Goal: Information Seeking & Learning: Learn about a topic

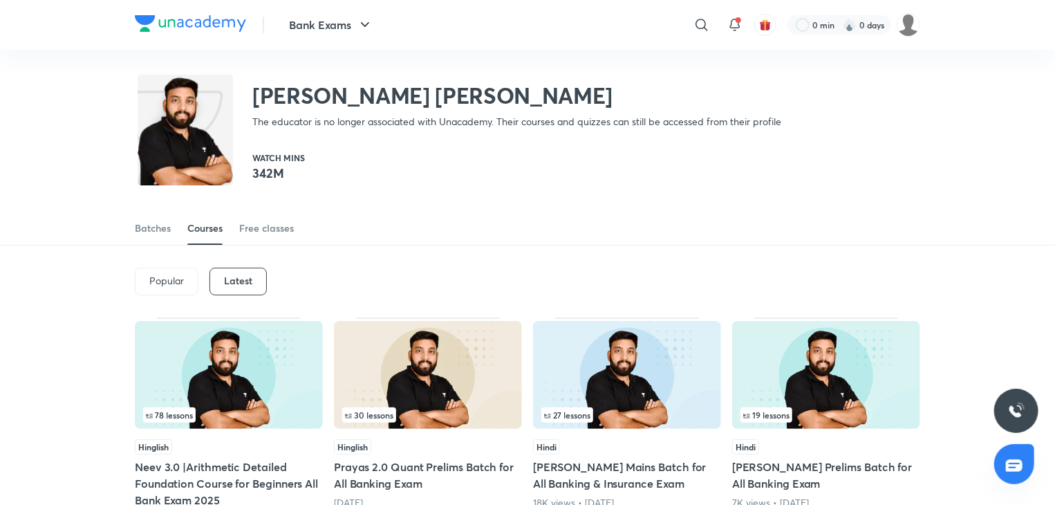
click at [707, 28] on icon at bounding box center [701, 25] width 17 height 17
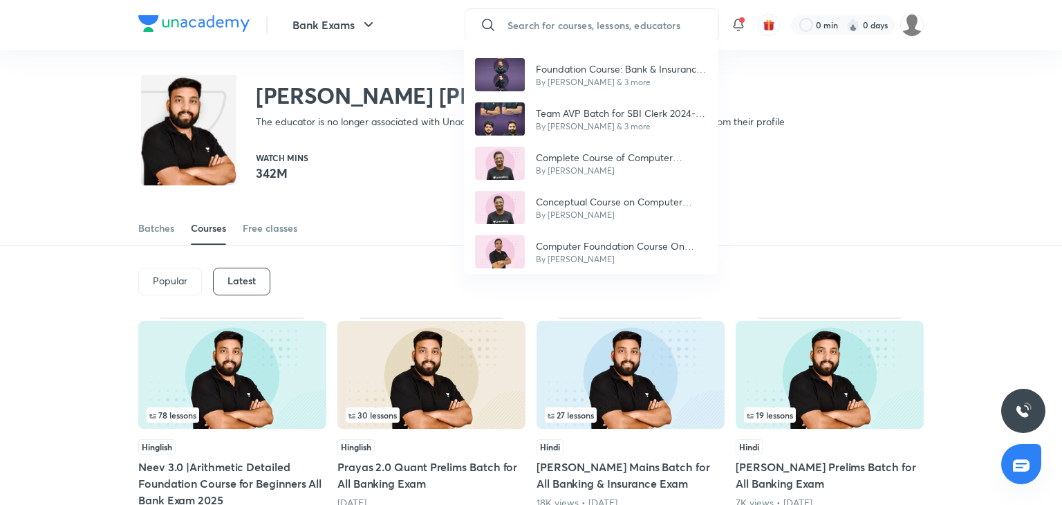
click at [162, 280] on div "Foundation Course: Bank & Insurance Exams (Pre + Mains | Quant, English, Reason…" at bounding box center [531, 252] width 1062 height 505
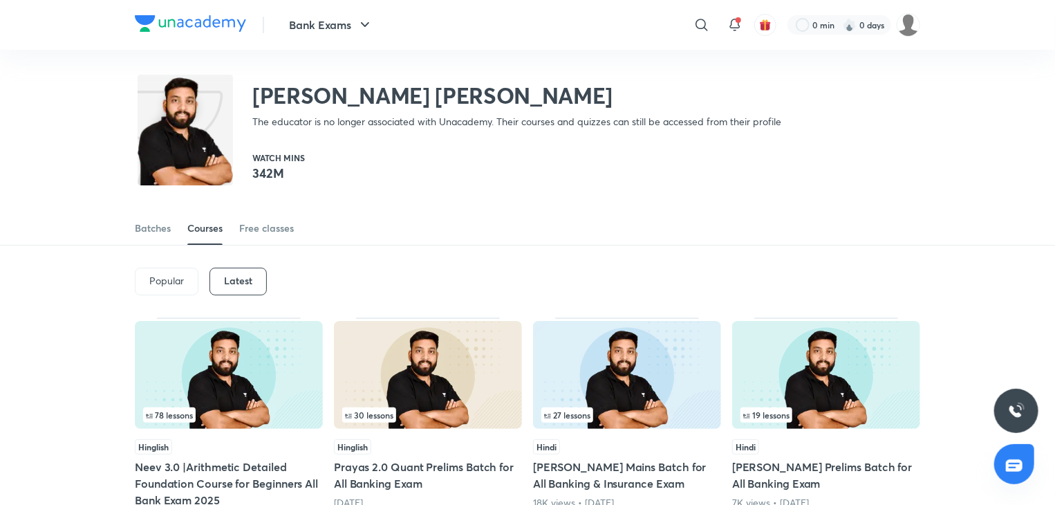
drag, startPoint x: 238, startPoint y: 265, endPoint x: 238, endPoint y: 272, distance: 6.9
click at [238, 265] on div "Popular Latest" at bounding box center [527, 281] width 785 height 72
click at [238, 275] on h6 "Latest" at bounding box center [238, 280] width 28 height 11
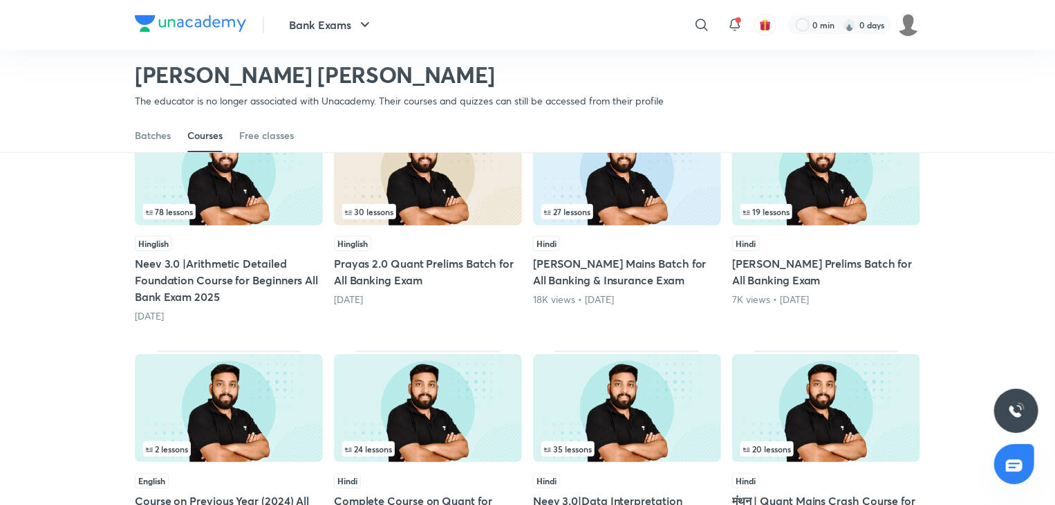
scroll to position [129, 0]
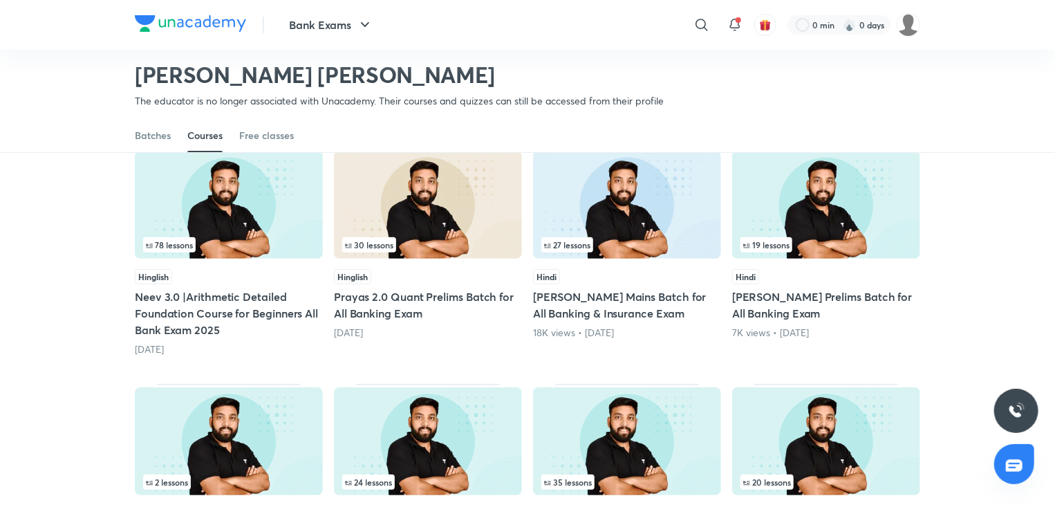
click at [653, 225] on img at bounding box center [627, 205] width 188 height 108
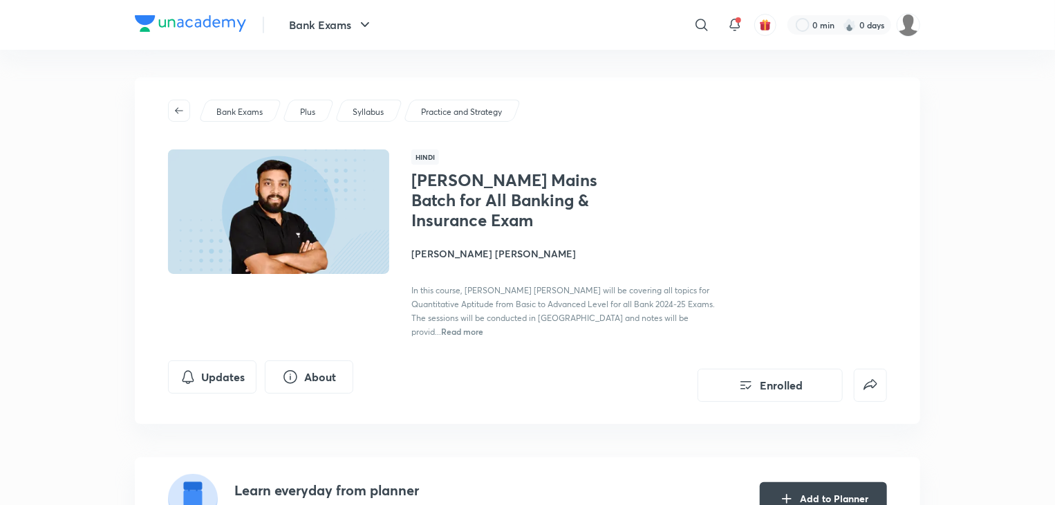
scroll to position [129, 0]
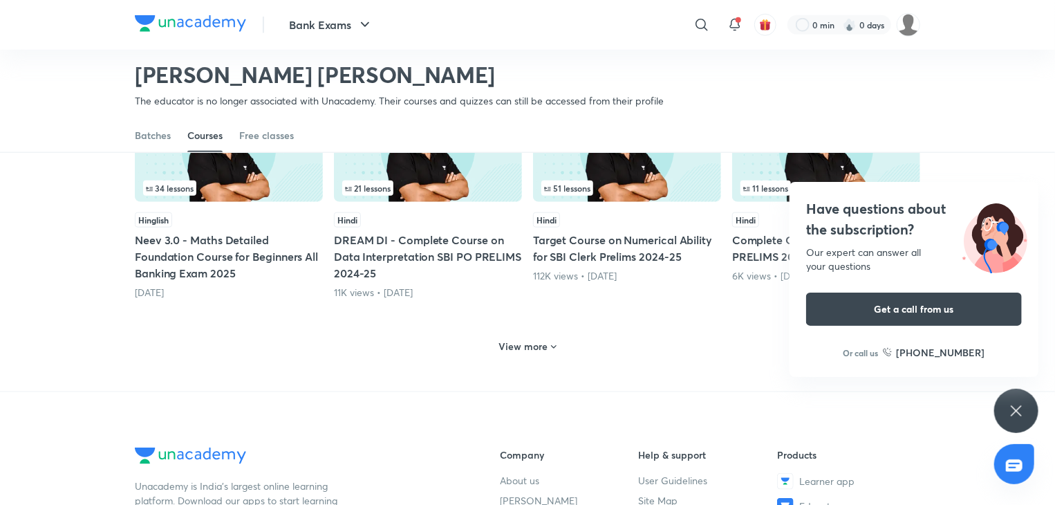
scroll to position [682, 0]
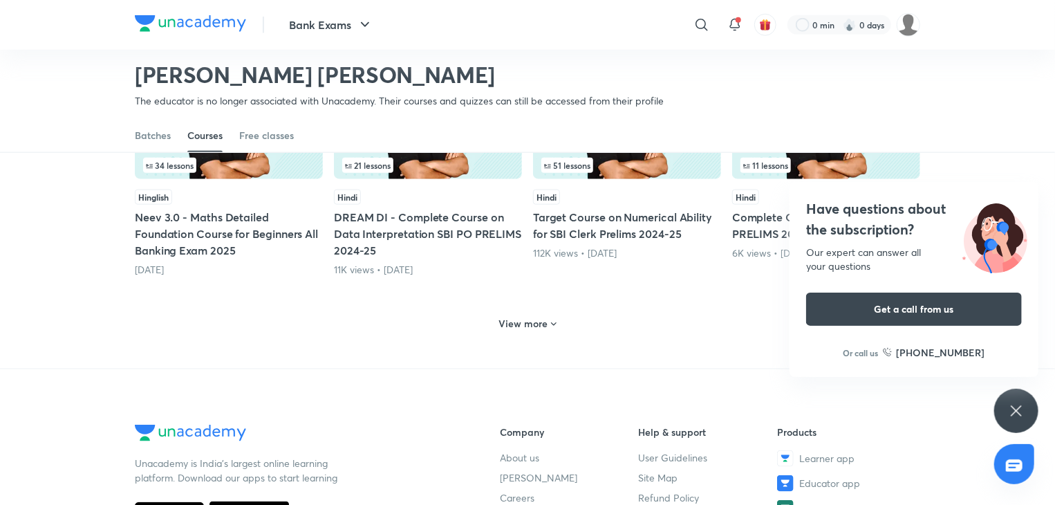
click at [507, 327] on h6 "View more" at bounding box center [523, 324] width 49 height 14
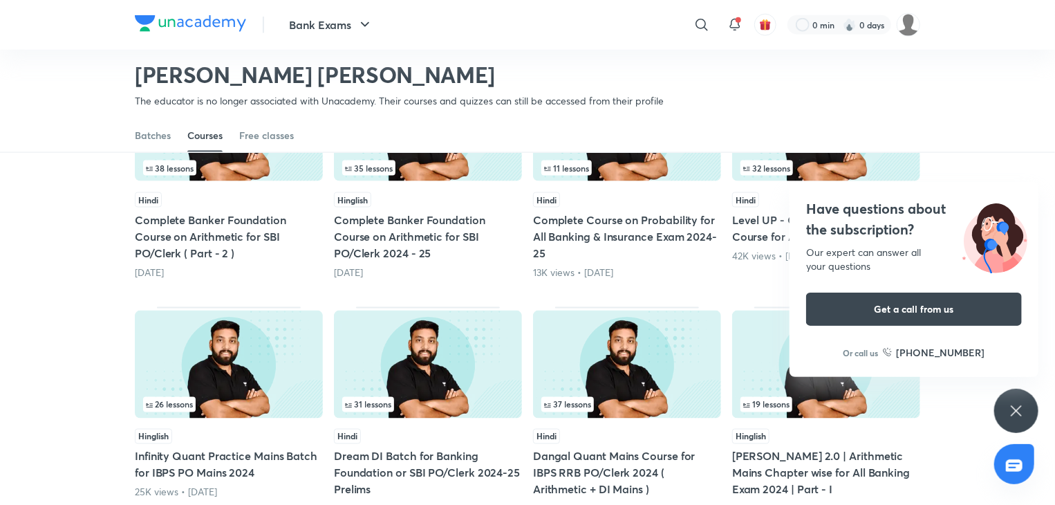
scroll to position [958, 0]
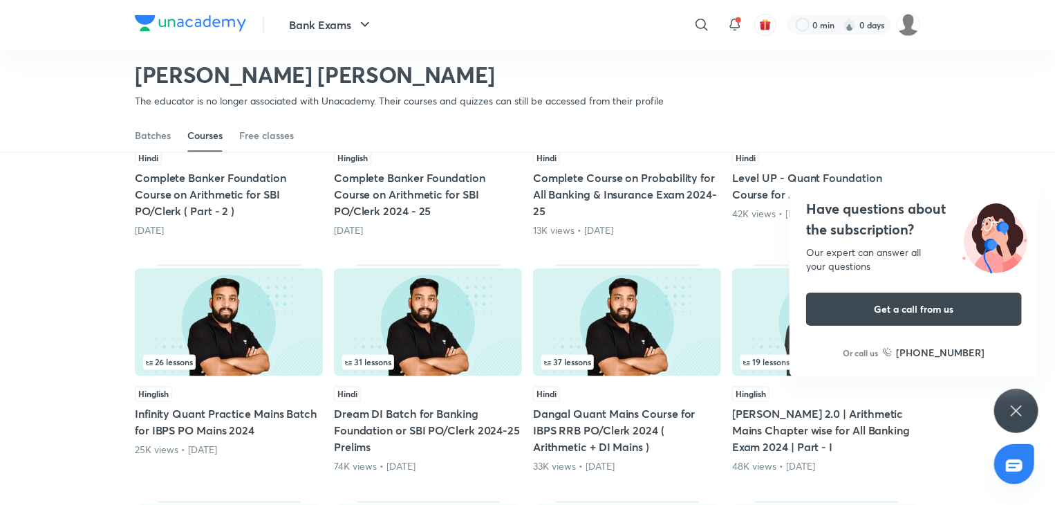
click at [1020, 403] on icon at bounding box center [1016, 410] width 17 height 17
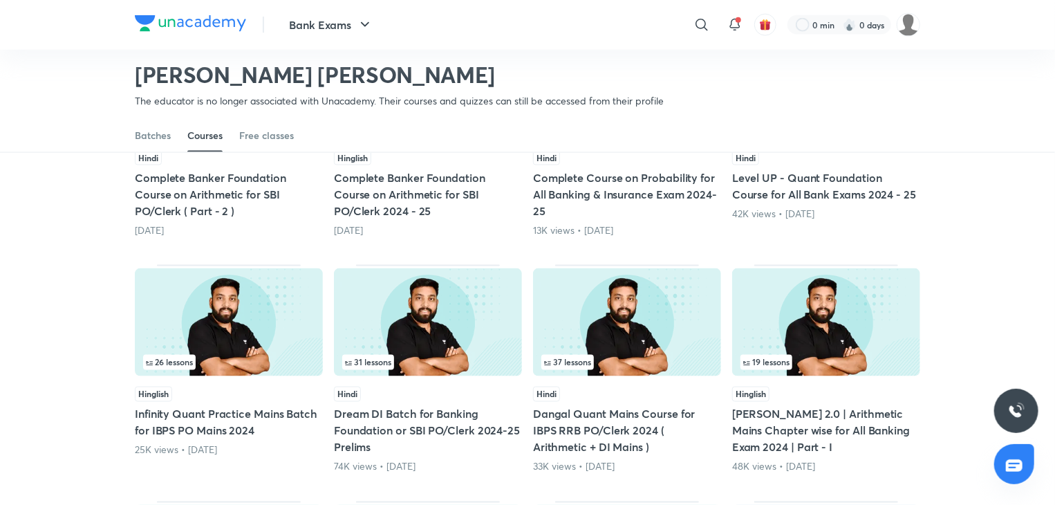
click at [227, 316] on img at bounding box center [229, 322] width 188 height 108
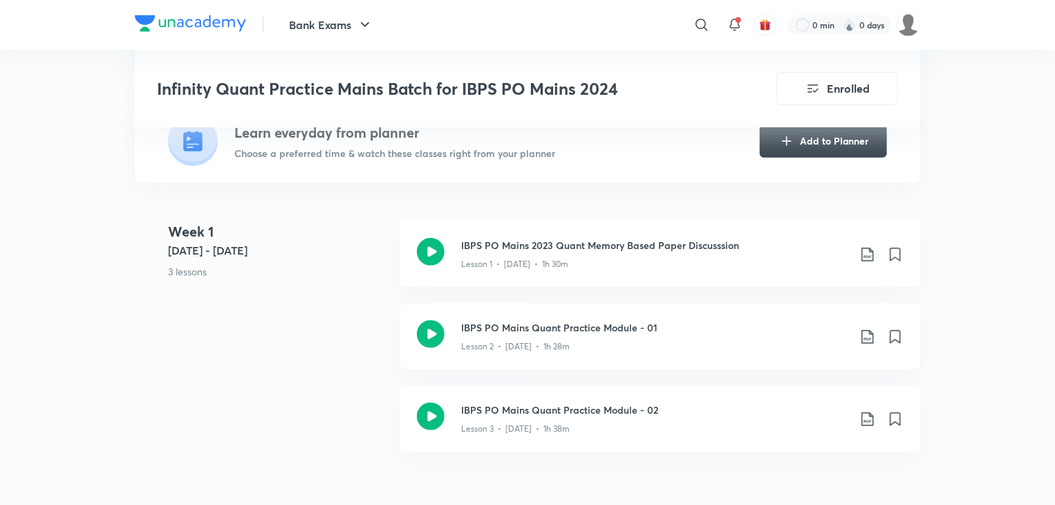
scroll to position [346, 0]
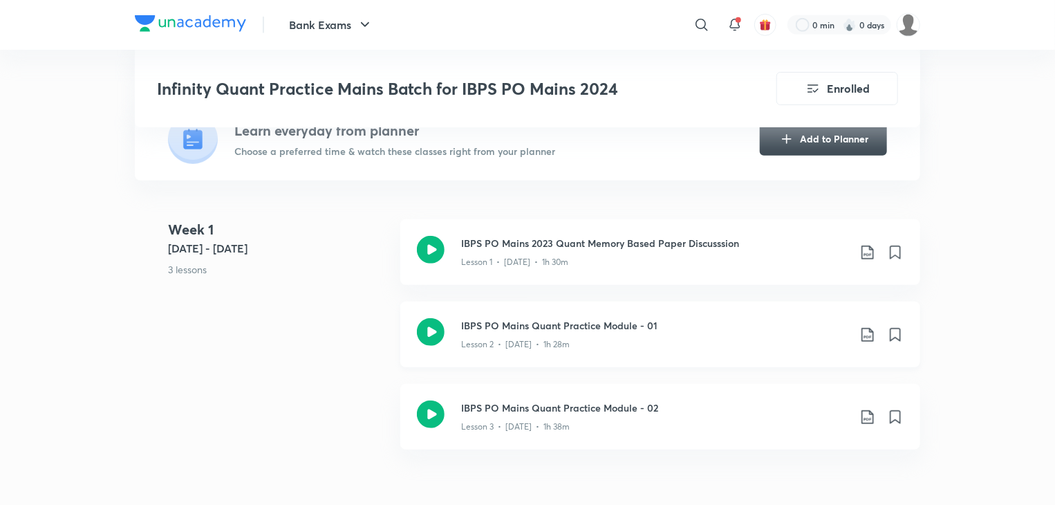
click at [438, 328] on icon at bounding box center [431, 332] width 28 height 28
